Goal: Task Accomplishment & Management: Complete application form

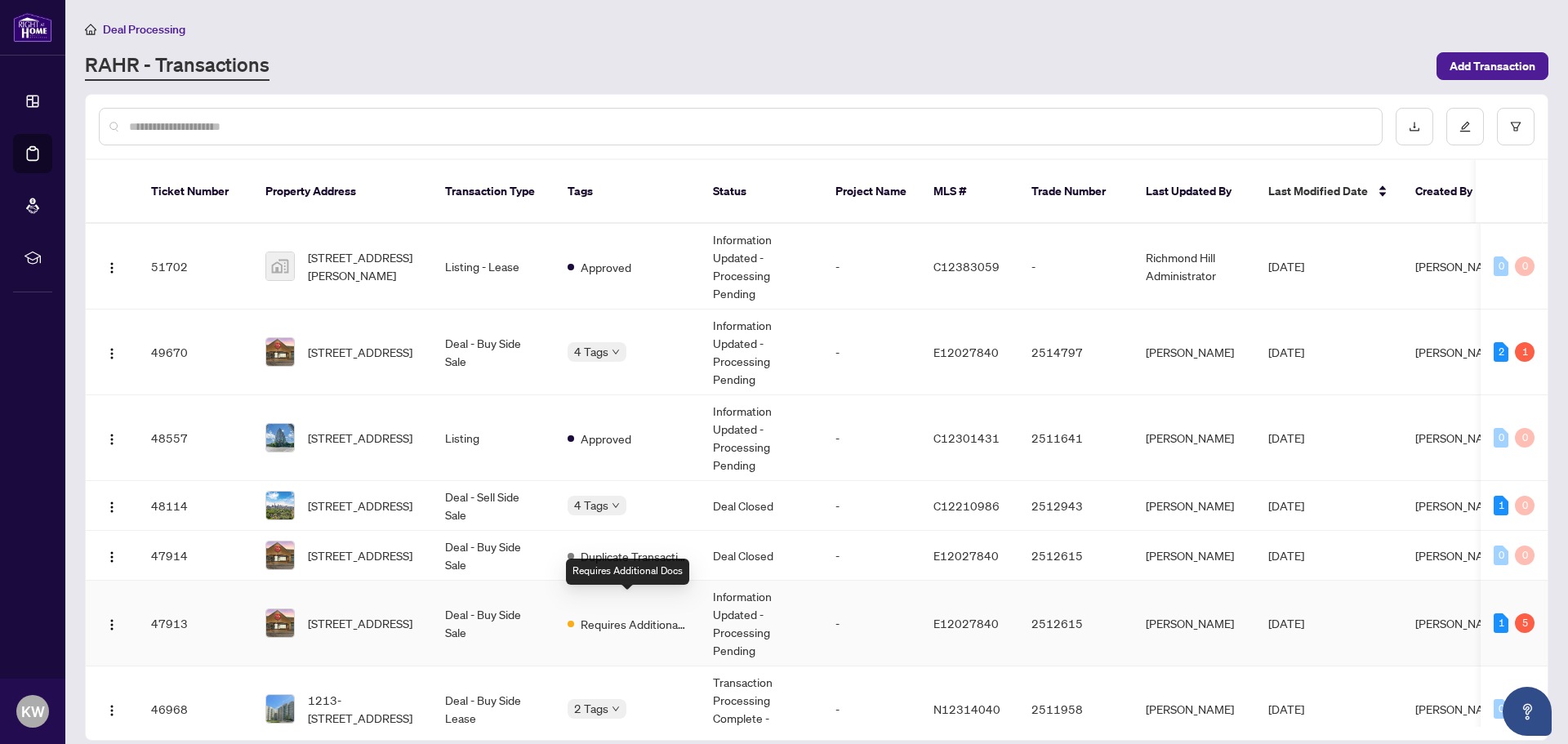
click at [606, 615] on span "Requires Additional Docs" at bounding box center [634, 624] width 107 height 18
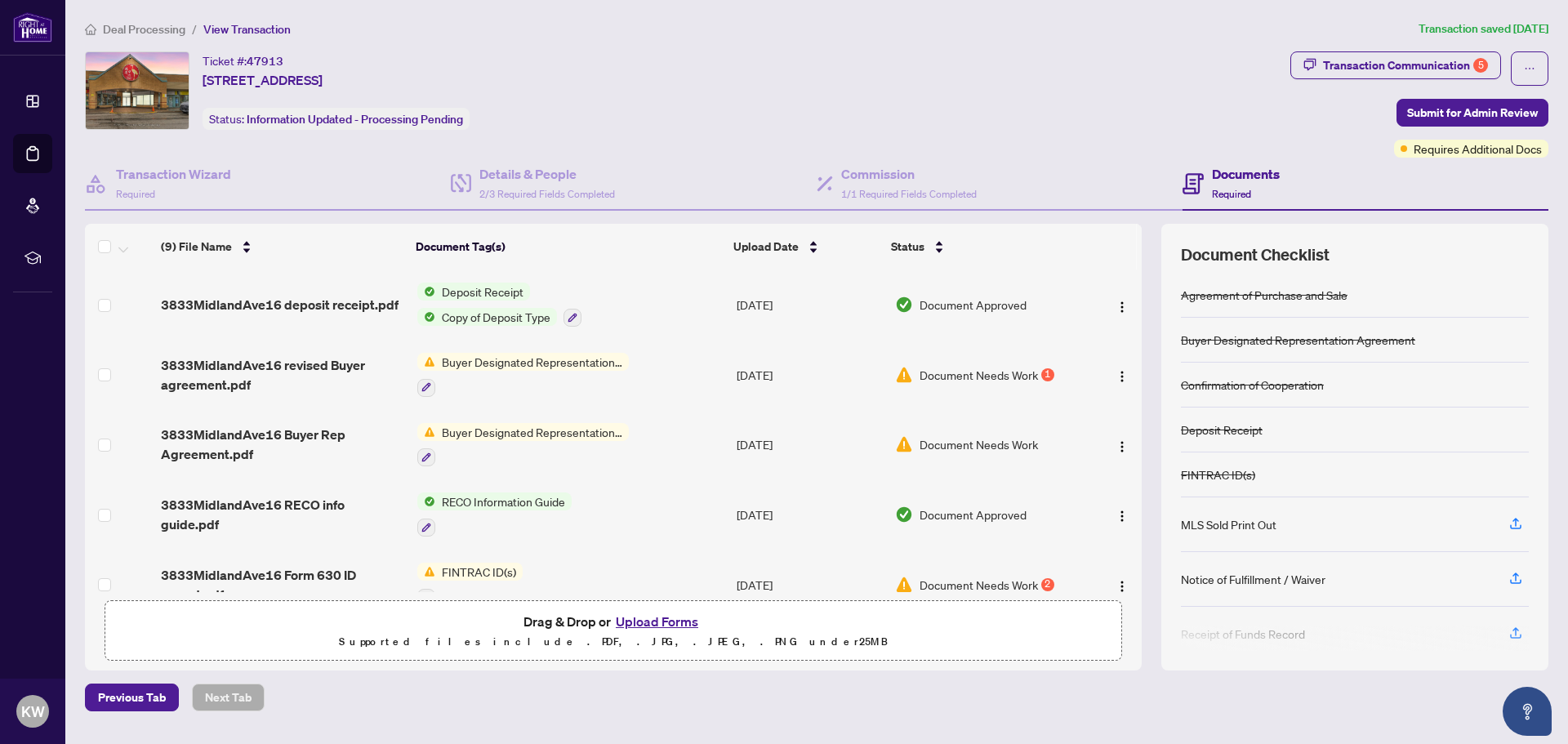
click at [525, 360] on span "Buyer Designated Representation Agreement" at bounding box center [532, 361] width 193 height 18
click at [523, 443] on span "Buyer Designated Representation Agreement" at bounding box center [530, 451] width 244 height 36
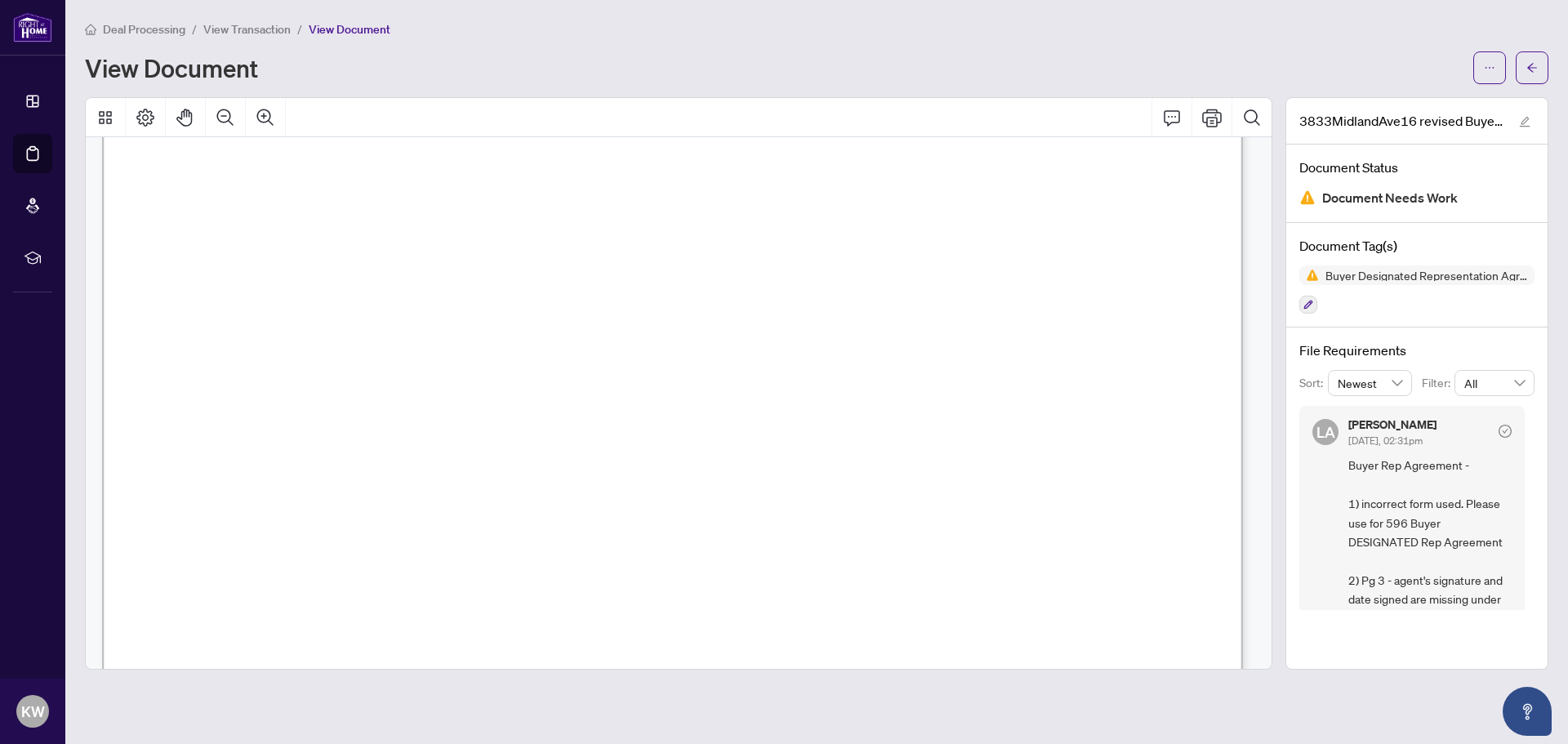
scroll to position [17984, 0]
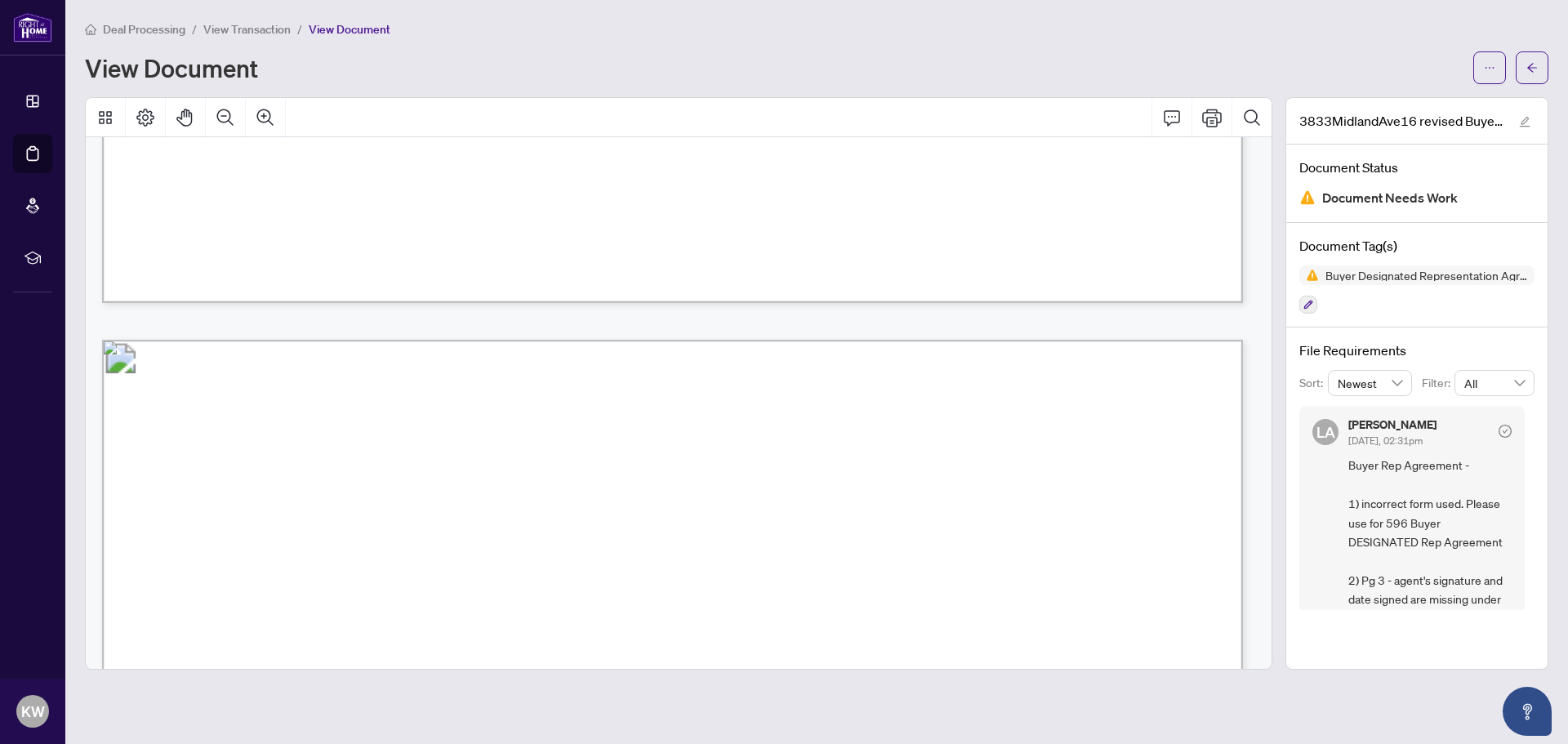
click at [269, 37] on div "Deal Processing / View Transaction / View Document View Document" at bounding box center [817, 52] width 1464 height 65
click at [269, 26] on span "View Transaction" at bounding box center [247, 29] width 88 height 14
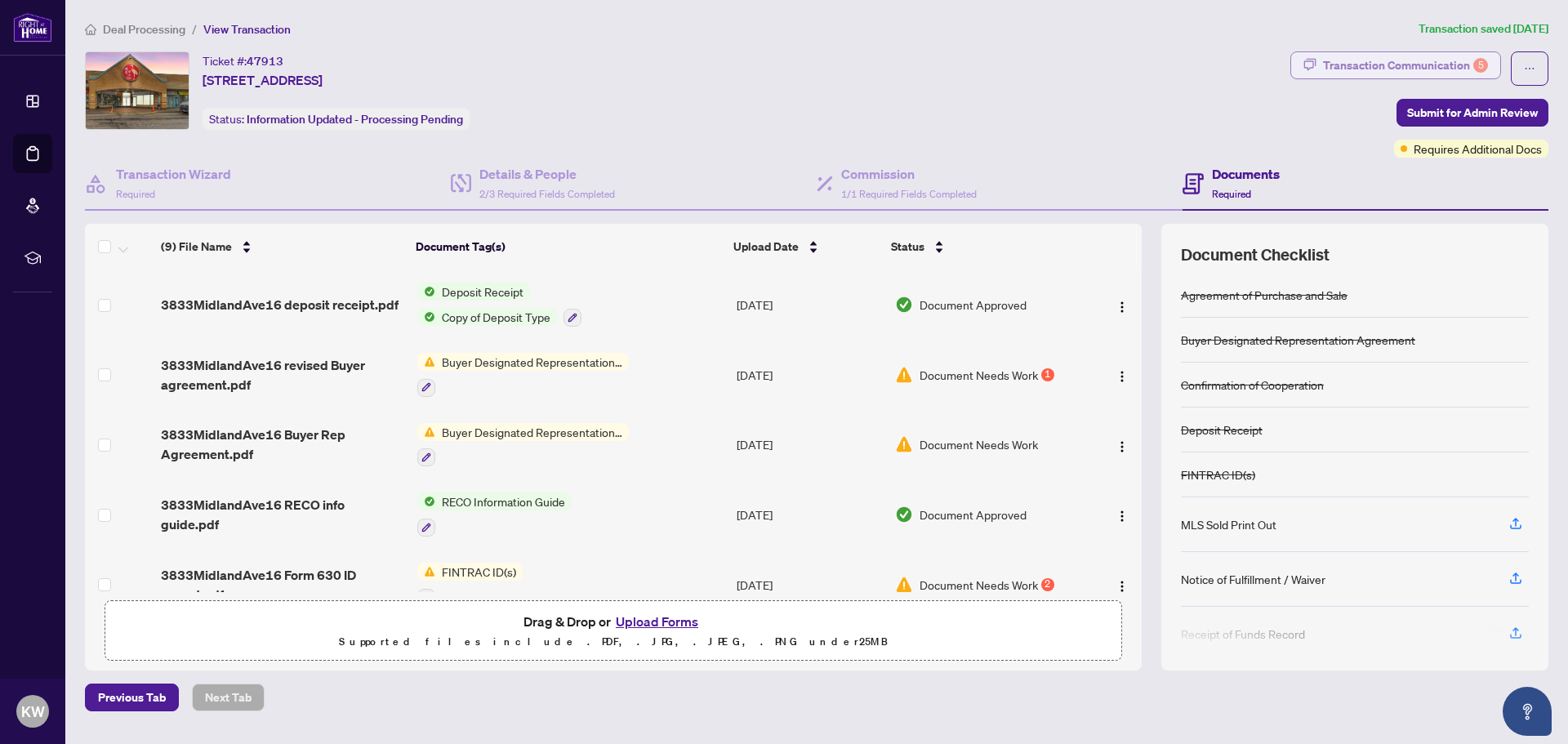
click at [1348, 66] on div "Transaction Communication 5" at bounding box center [1406, 65] width 165 height 26
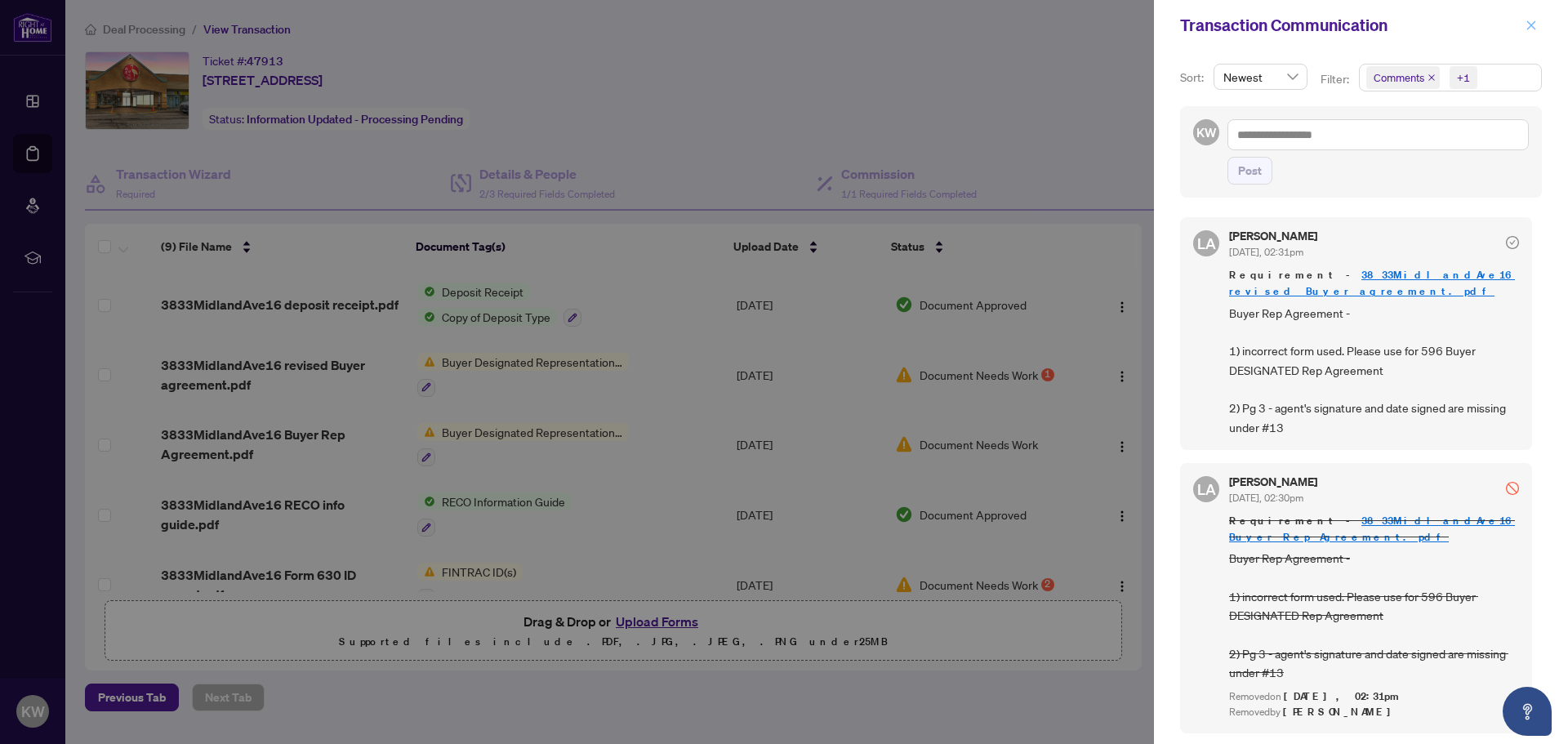
click at [1538, 24] on button "button" at bounding box center [1531, 25] width 21 height 20
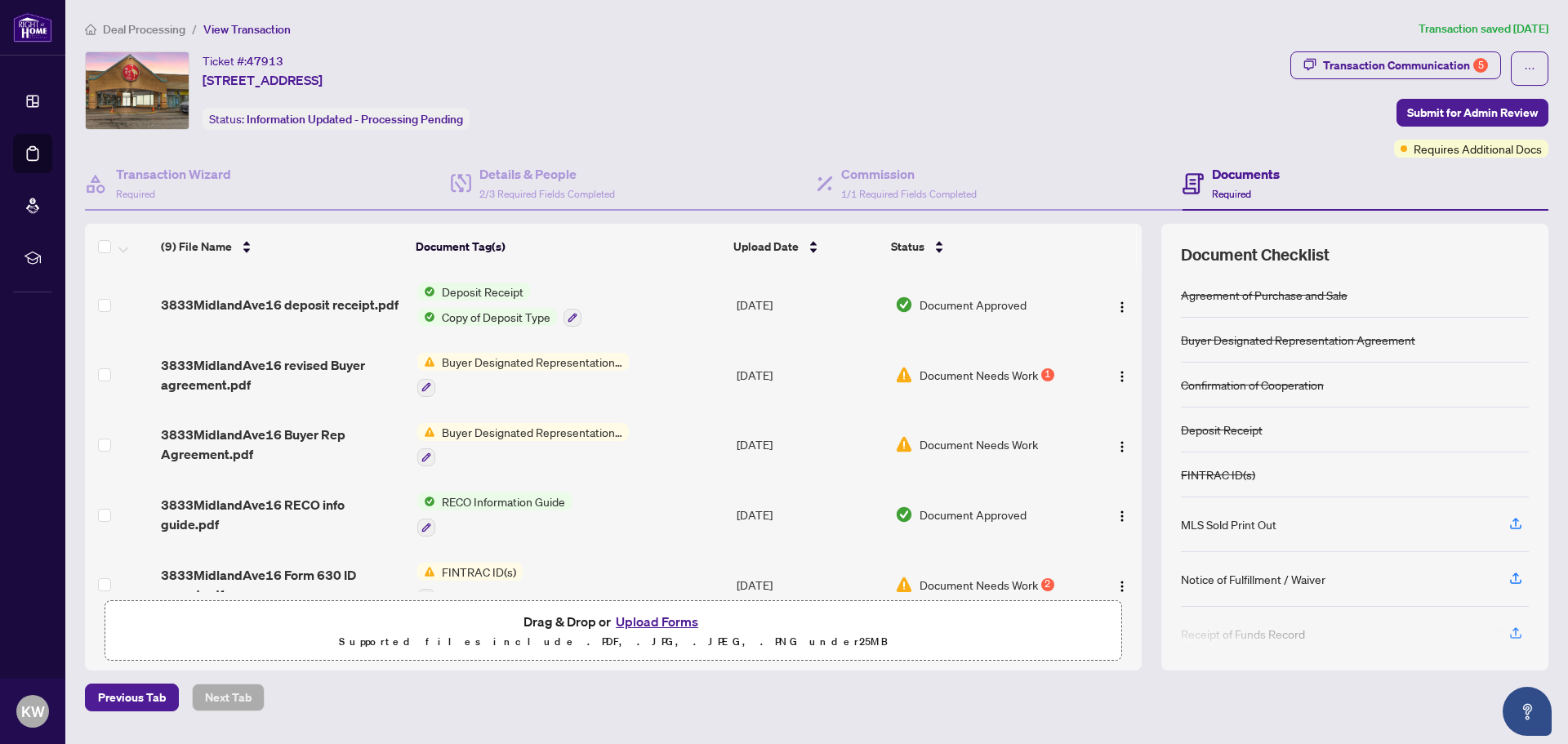
click at [655, 625] on button "Upload Forms" at bounding box center [657, 621] width 92 height 21
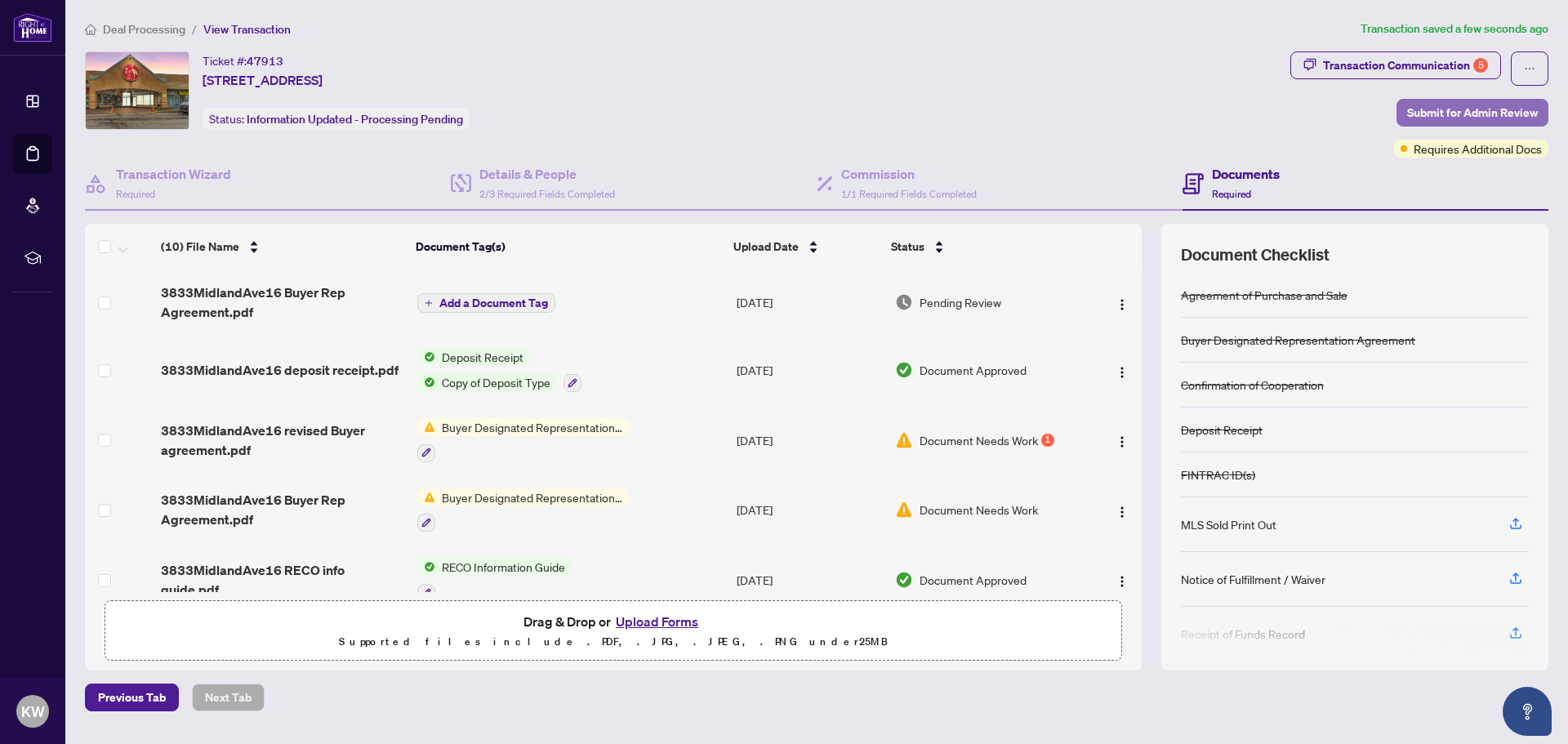
click at [1438, 111] on span "Submit for Admin Review" at bounding box center [1473, 112] width 130 height 26
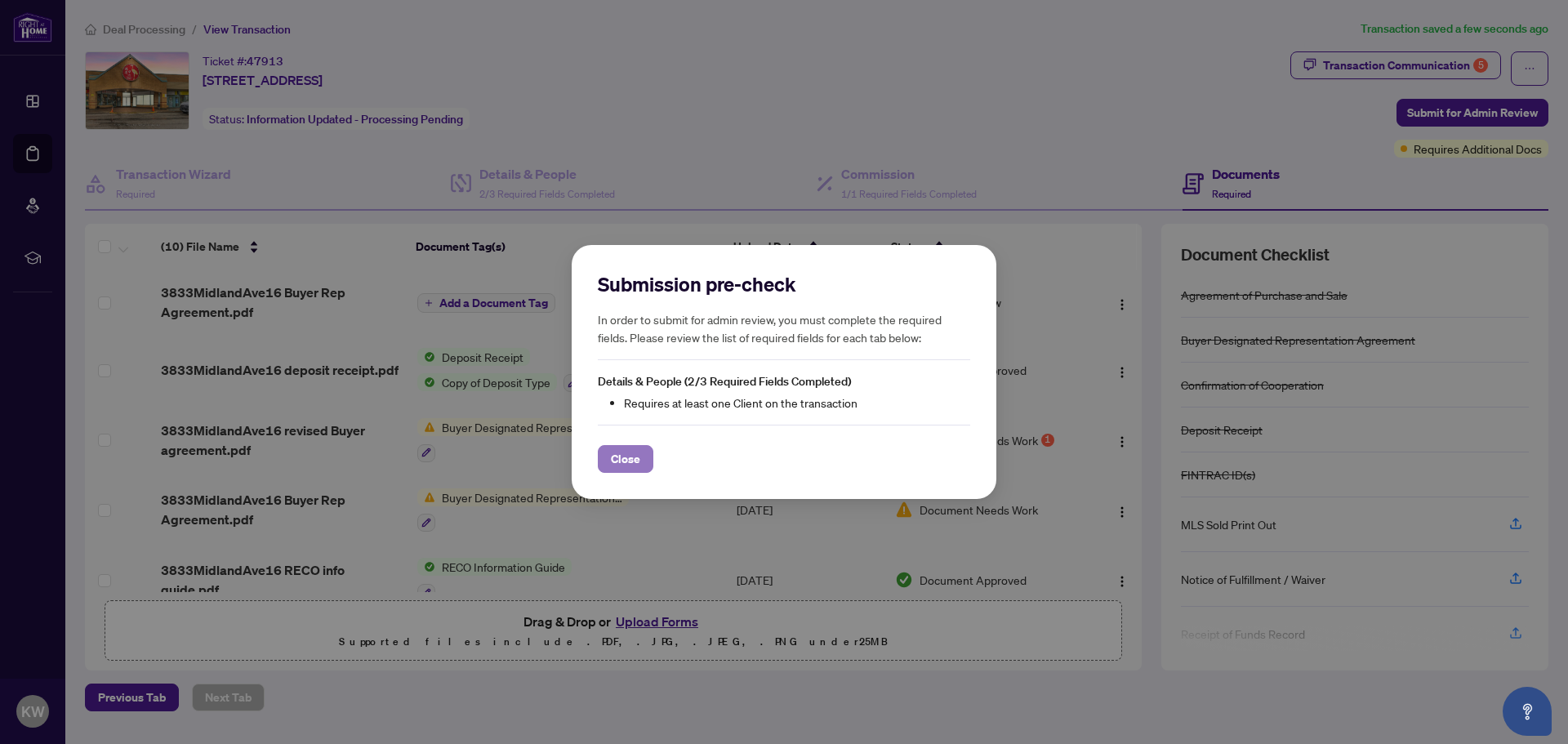
click at [614, 464] on span "Close" at bounding box center [625, 459] width 30 height 26
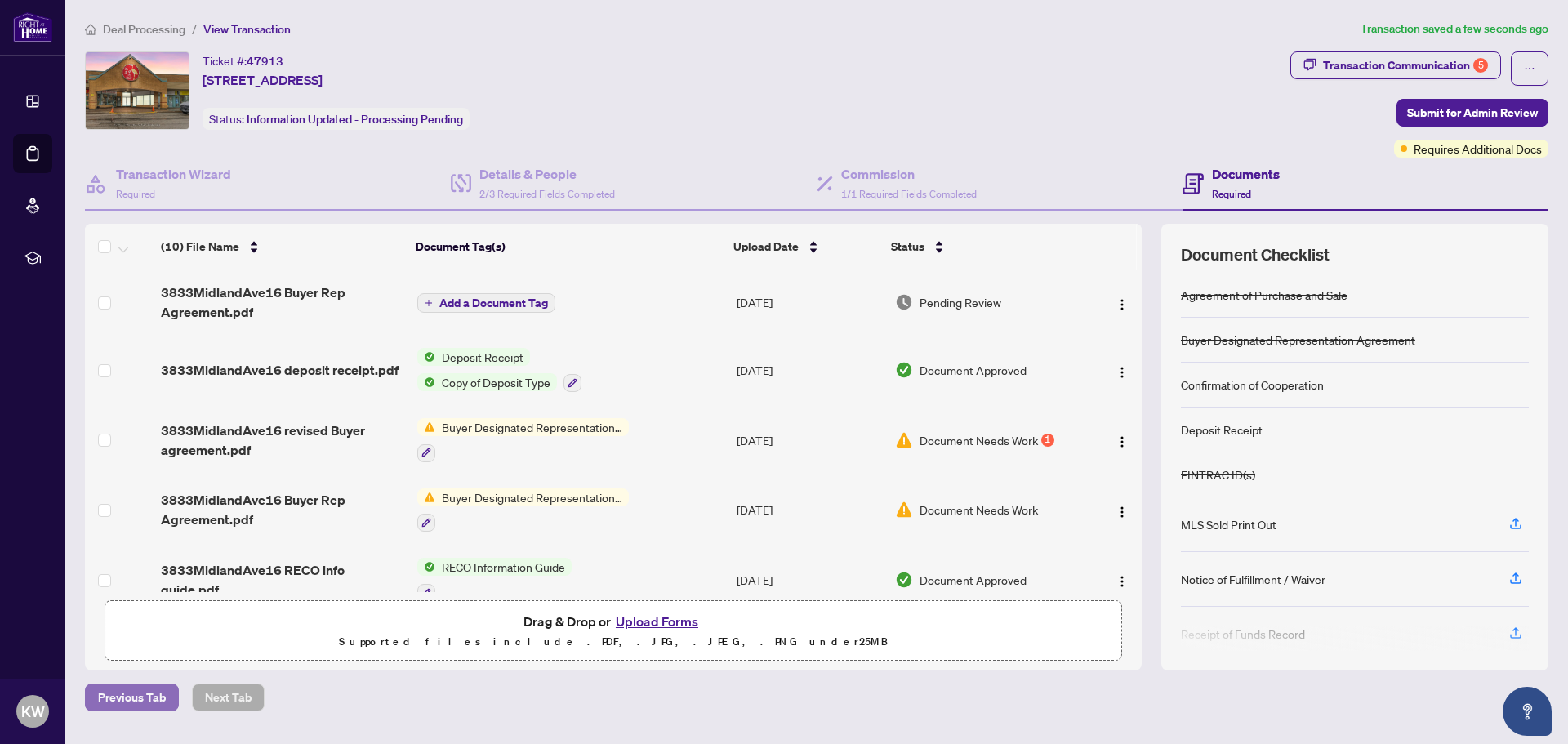
click at [108, 698] on span "Previous Tab" at bounding box center [132, 697] width 68 height 26
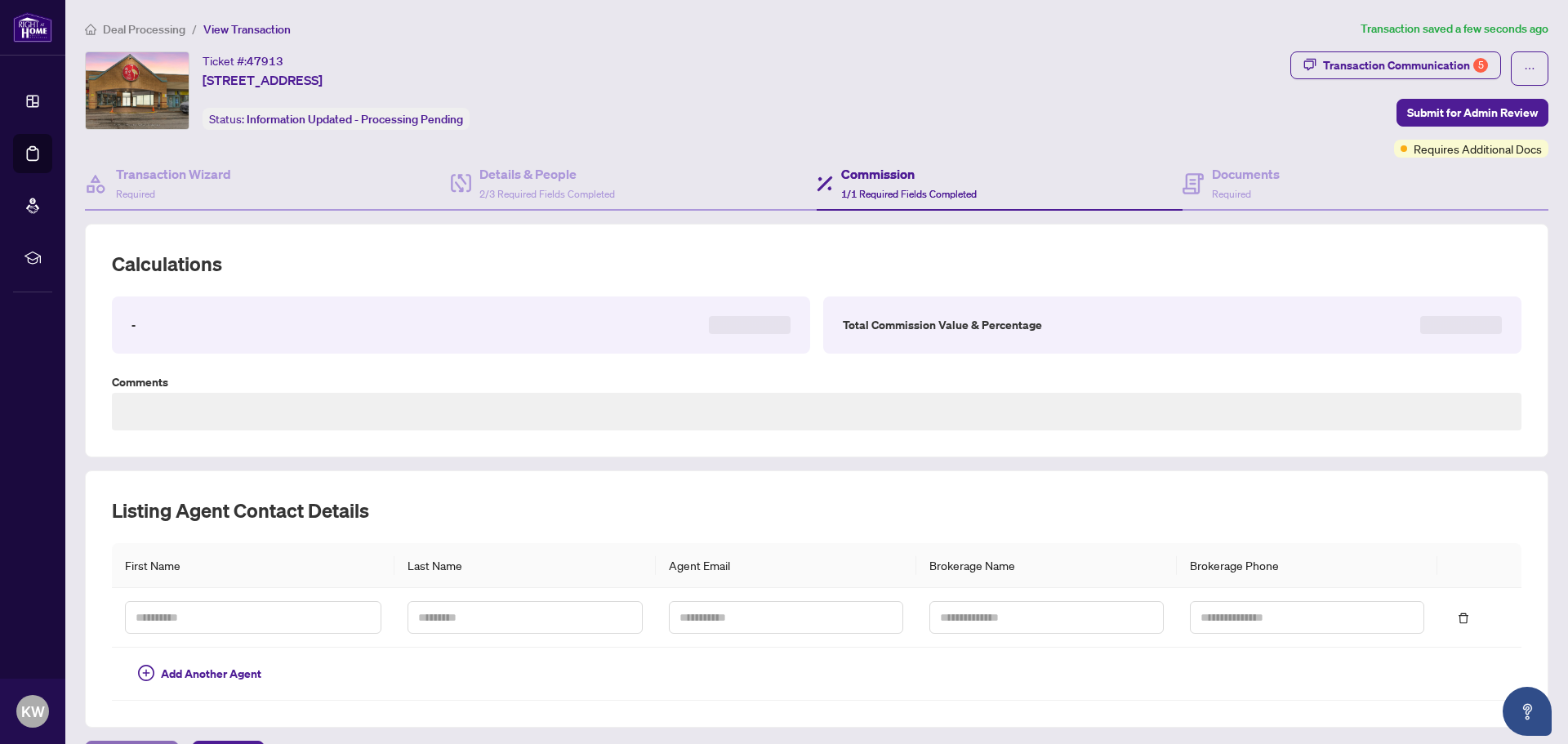
type textarea "**********"
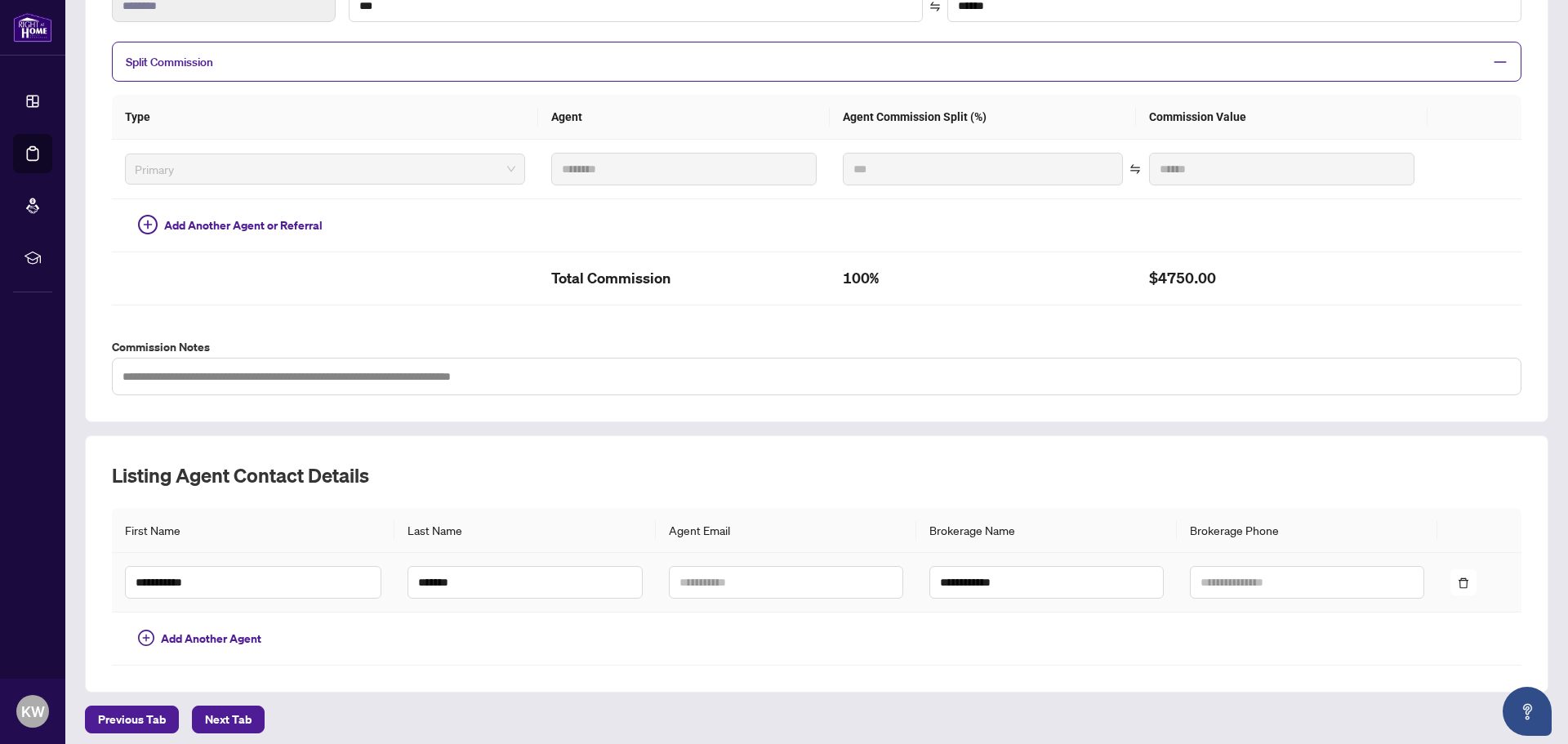
scroll to position [334, 0]
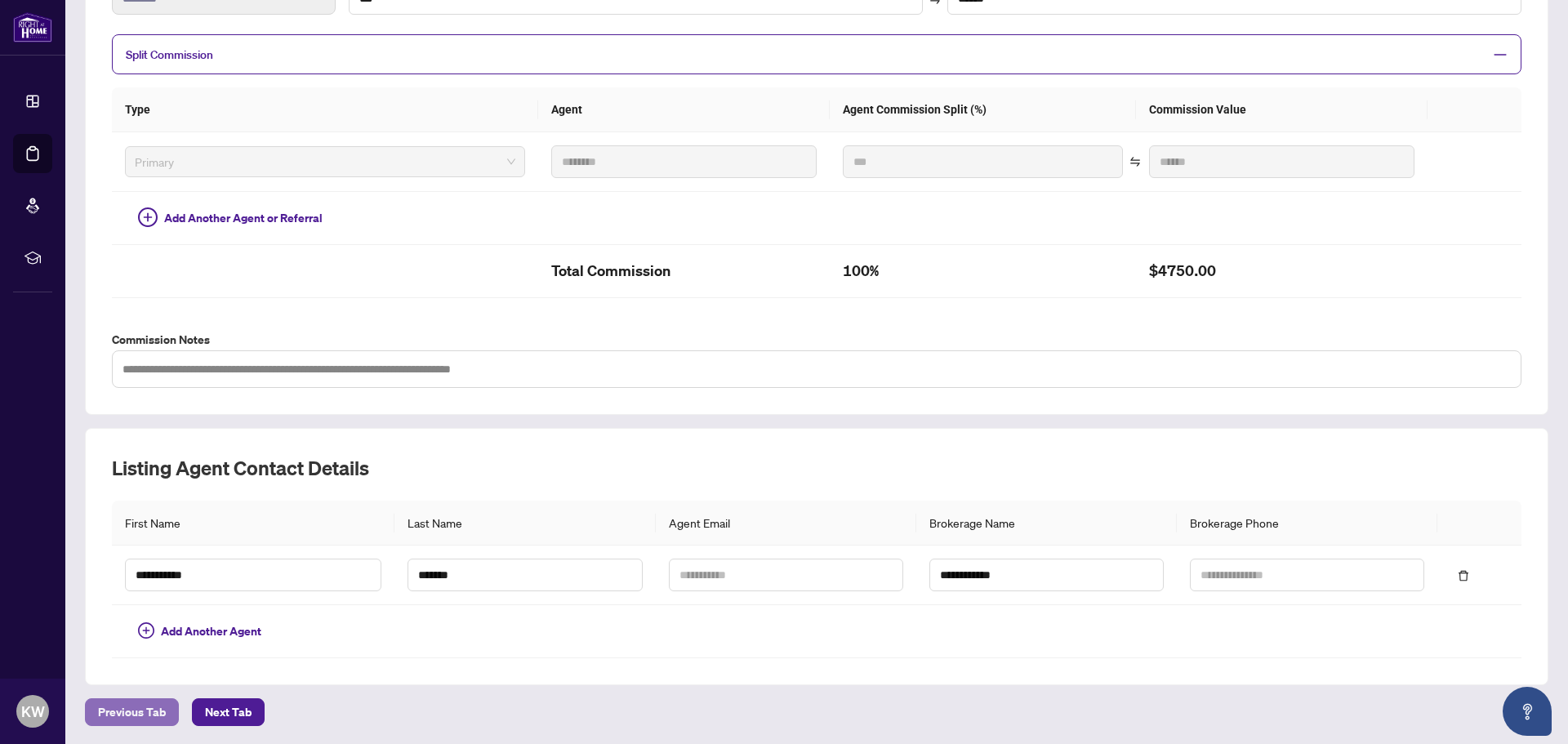
click at [138, 707] on span "Previous Tab" at bounding box center [132, 712] width 68 height 26
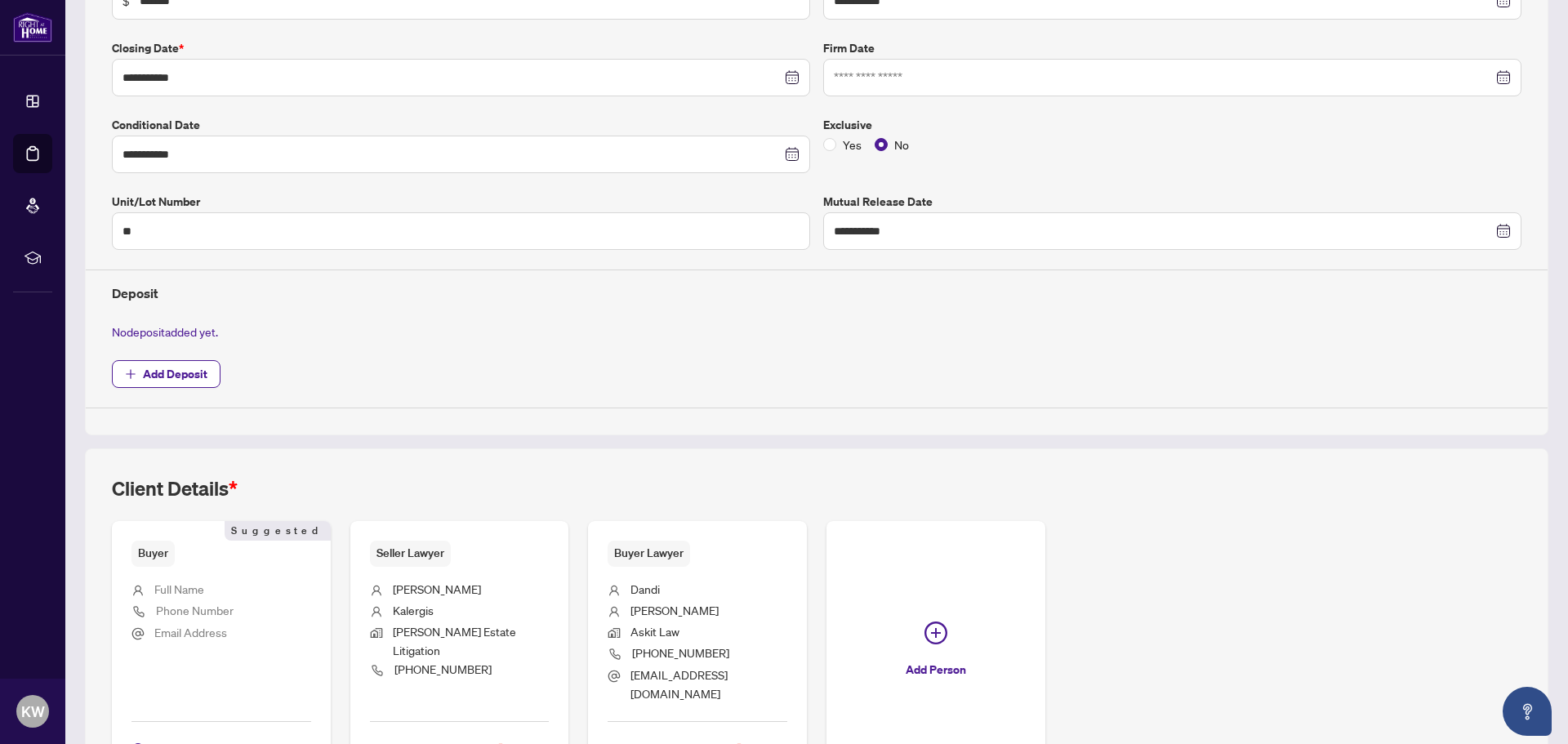
scroll to position [443, 0]
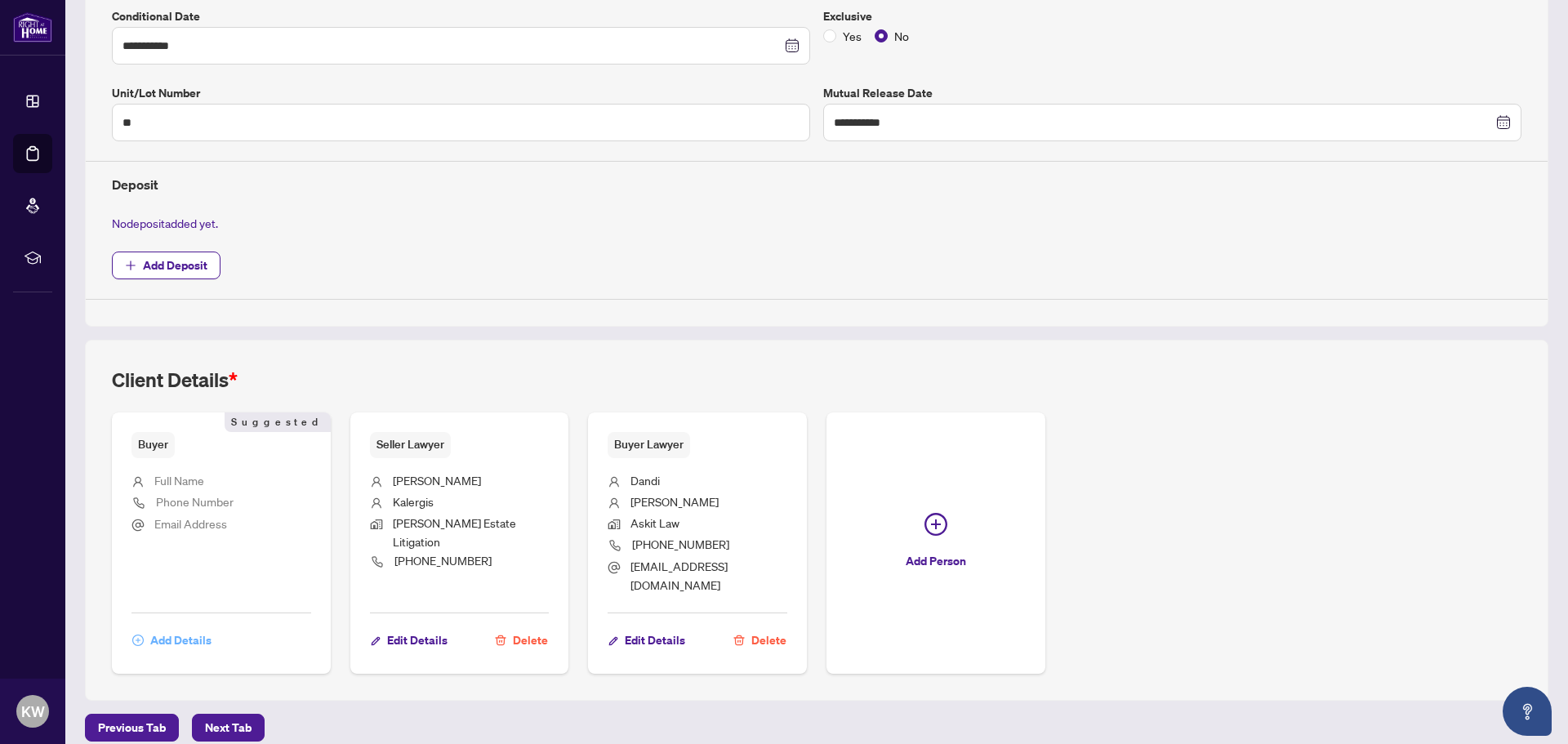
click at [182, 627] on span "Add Details" at bounding box center [181, 640] width 61 height 26
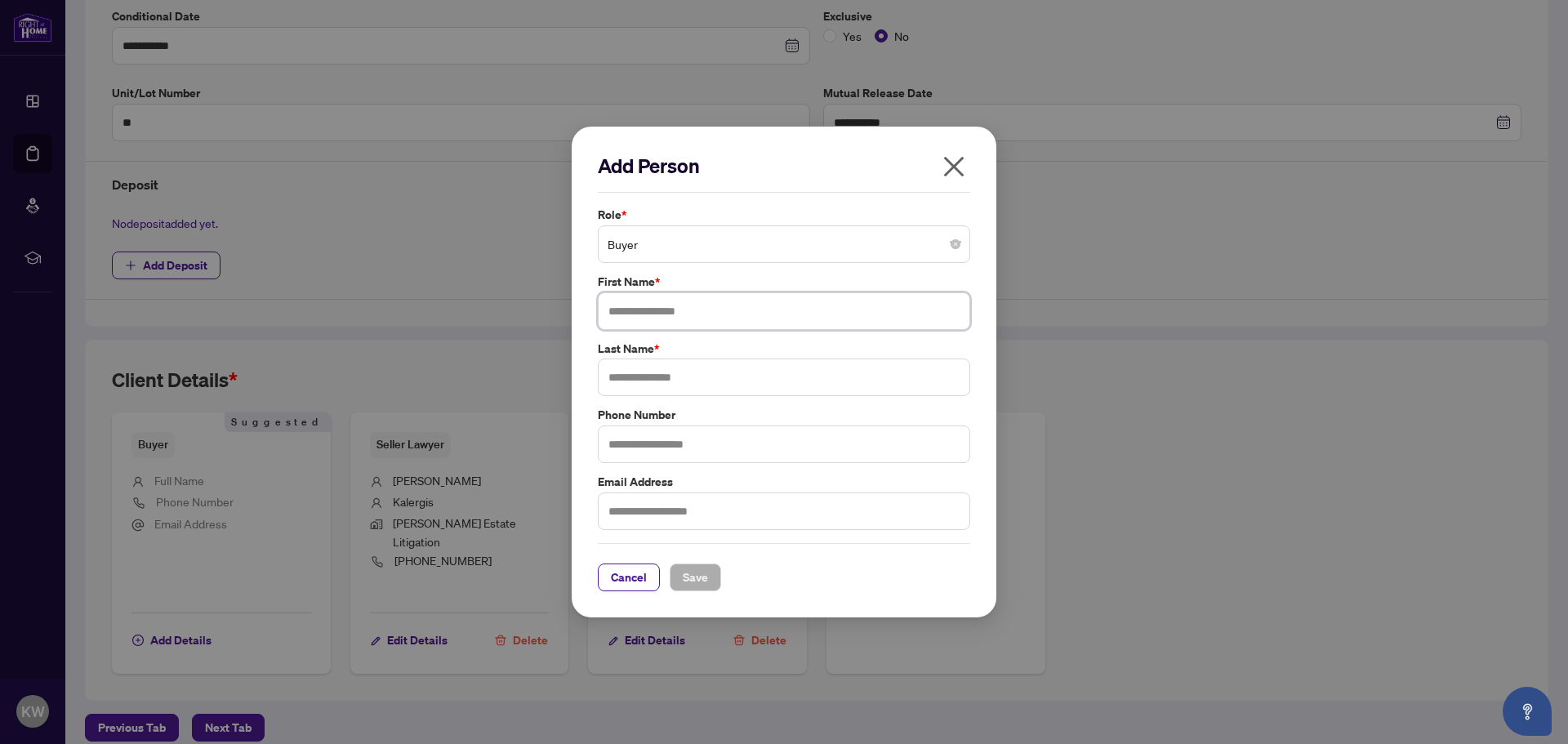
click at [770, 313] on input "text" at bounding box center [784, 311] width 372 height 37
type input "*******"
type input "****"
click at [700, 578] on span "Save" at bounding box center [695, 577] width 26 height 26
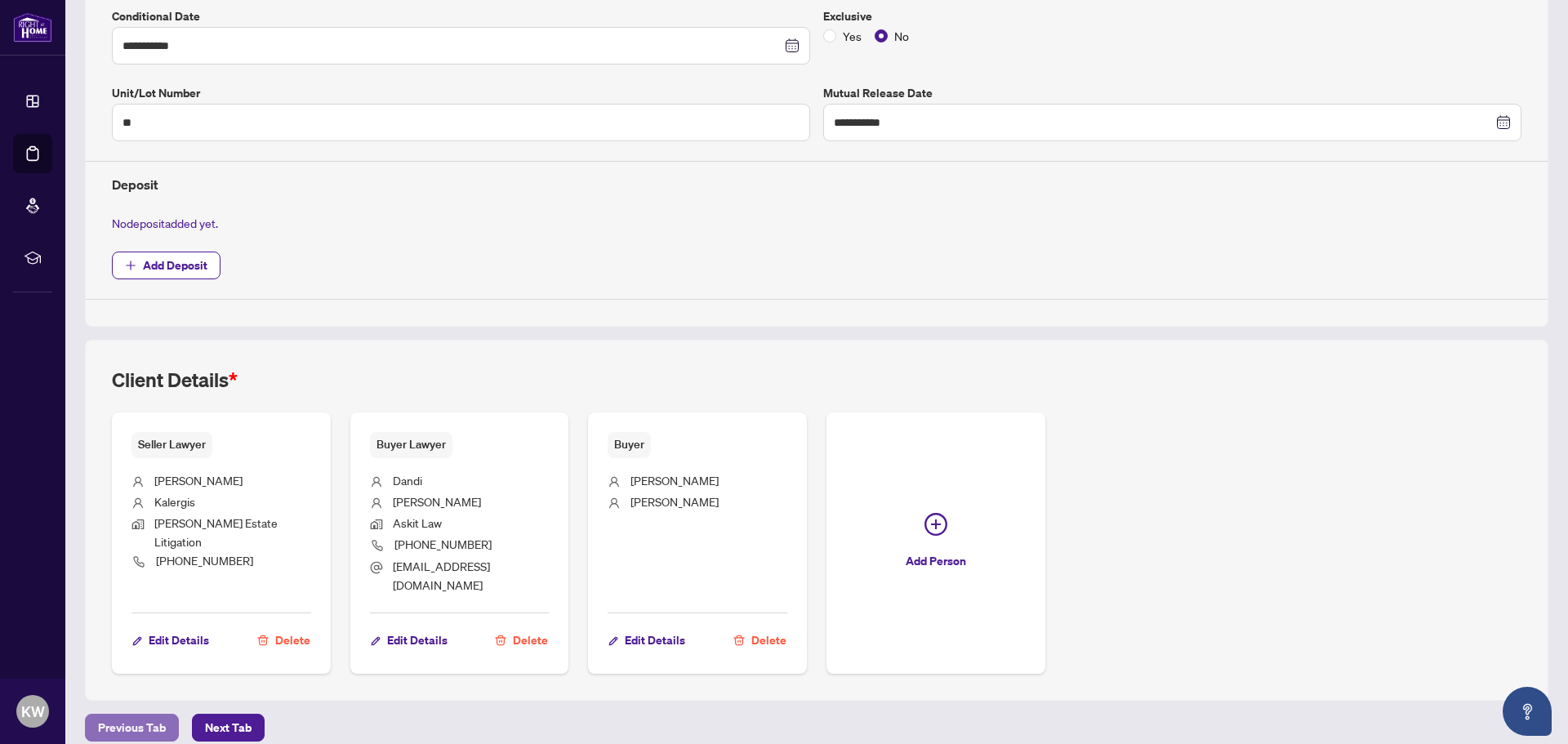
click at [124, 715] on span "Previous Tab" at bounding box center [132, 728] width 68 height 26
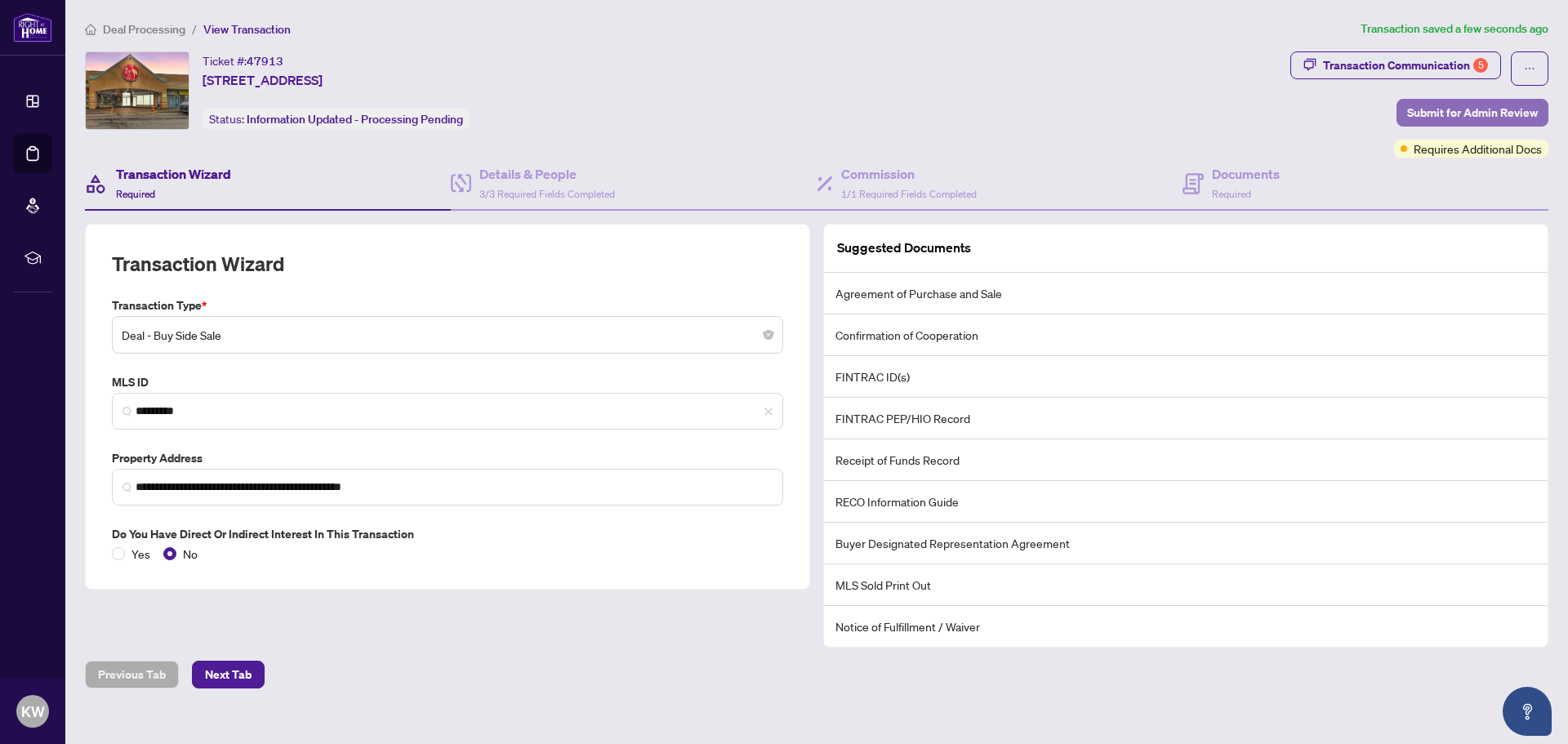
click at [1438, 106] on span "Submit for Admin Review" at bounding box center [1473, 112] width 130 height 26
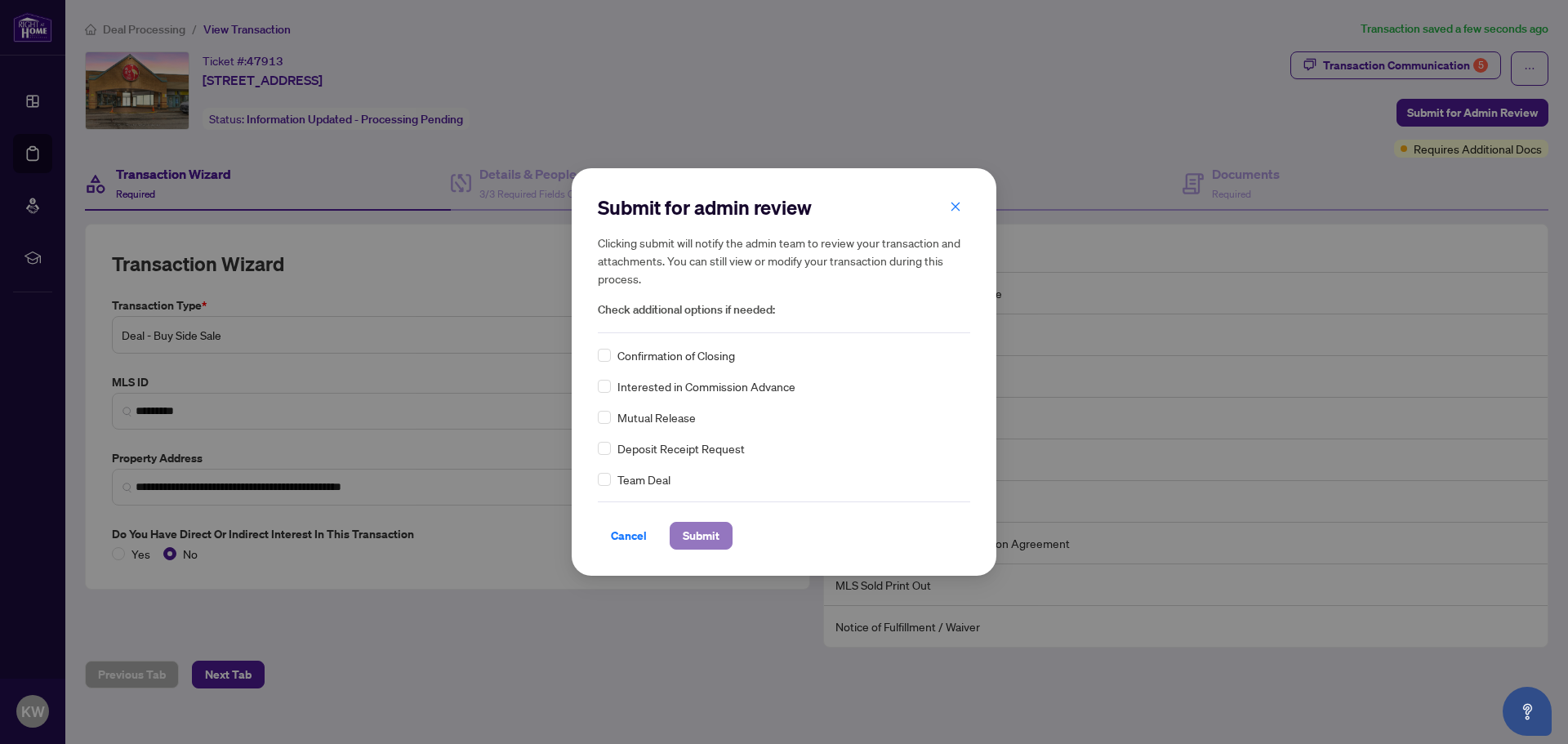
click at [697, 534] on span "Submit" at bounding box center [700, 535] width 37 height 26
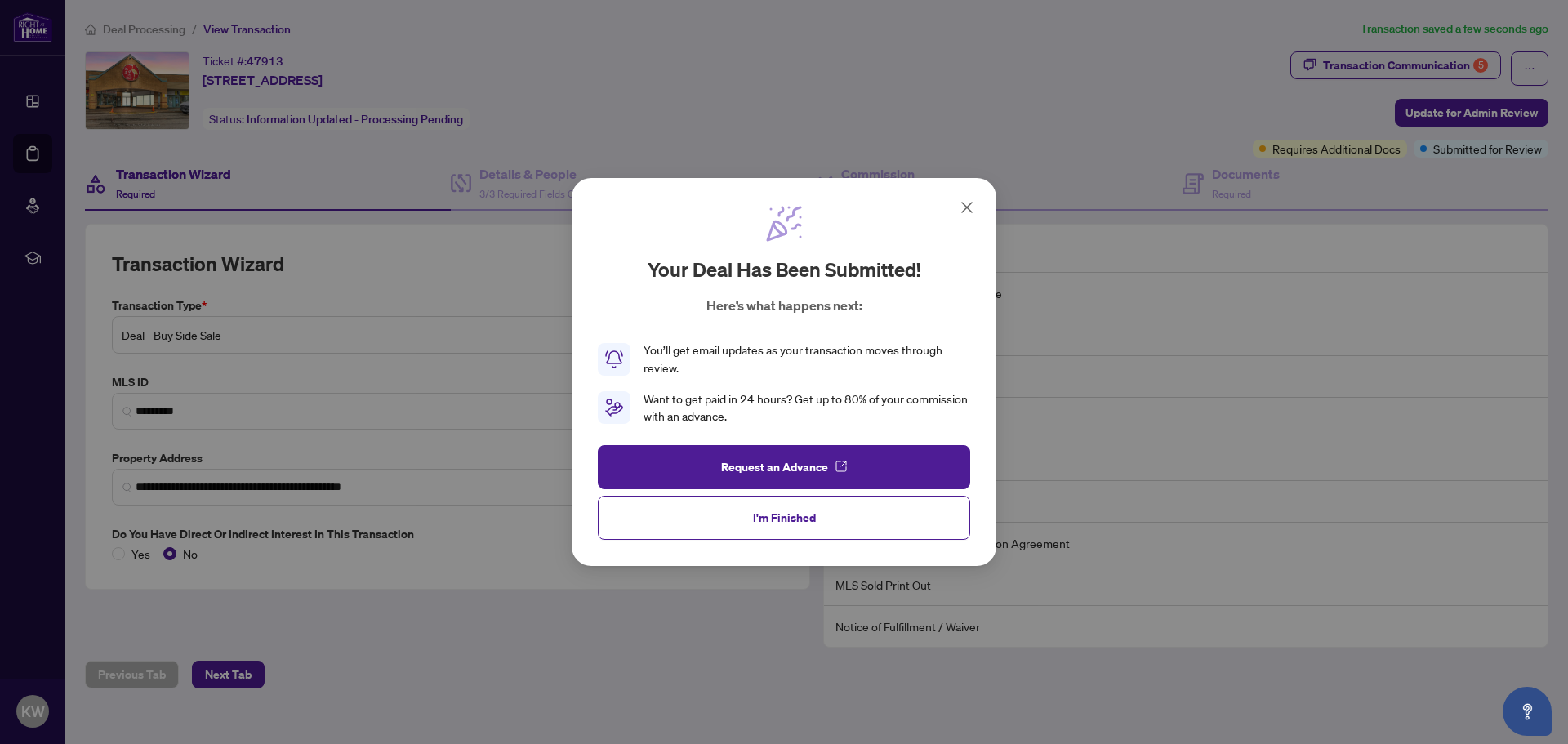
click at [773, 541] on div "Your deal has been submitted! Here’s what happens next: You’ll get email update…" at bounding box center [784, 372] width 424 height 389
click at [764, 523] on span "I'm Finished" at bounding box center [785, 517] width 63 height 26
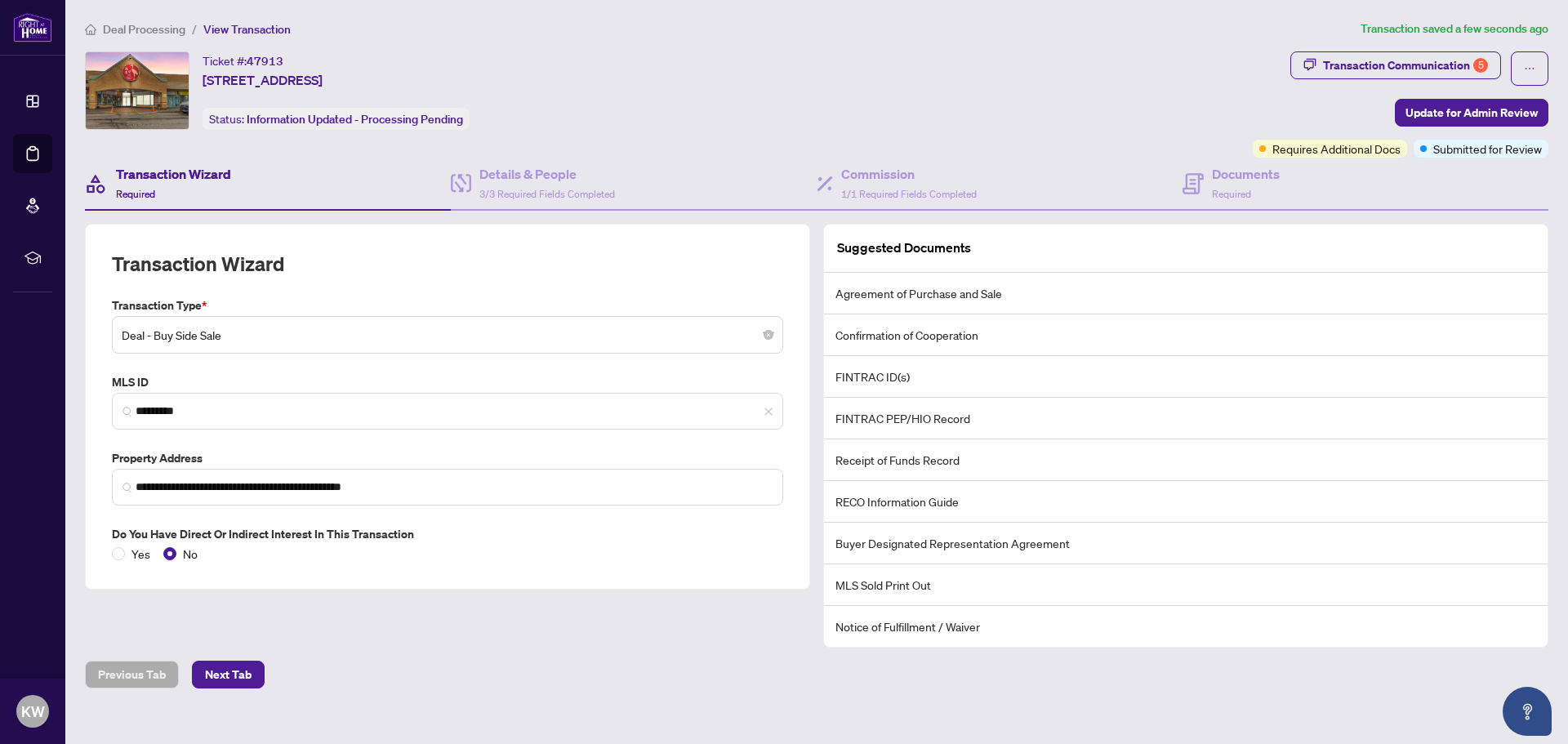
click at [130, 26] on span "Deal Processing" at bounding box center [144, 29] width 83 height 14
